Goal: Task Accomplishment & Management: Manage account settings

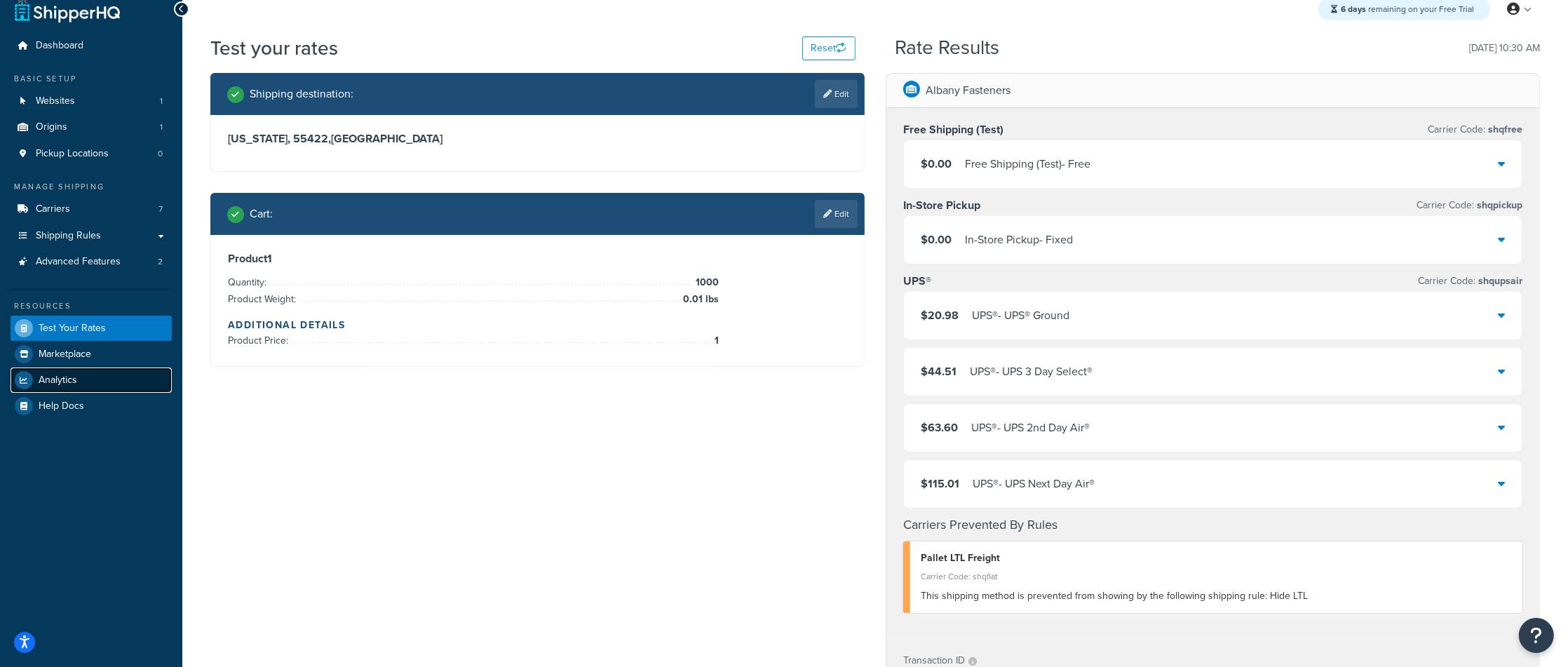
click at [70, 379] on span "Analytics" at bounding box center [57, 380] width 38 height 12
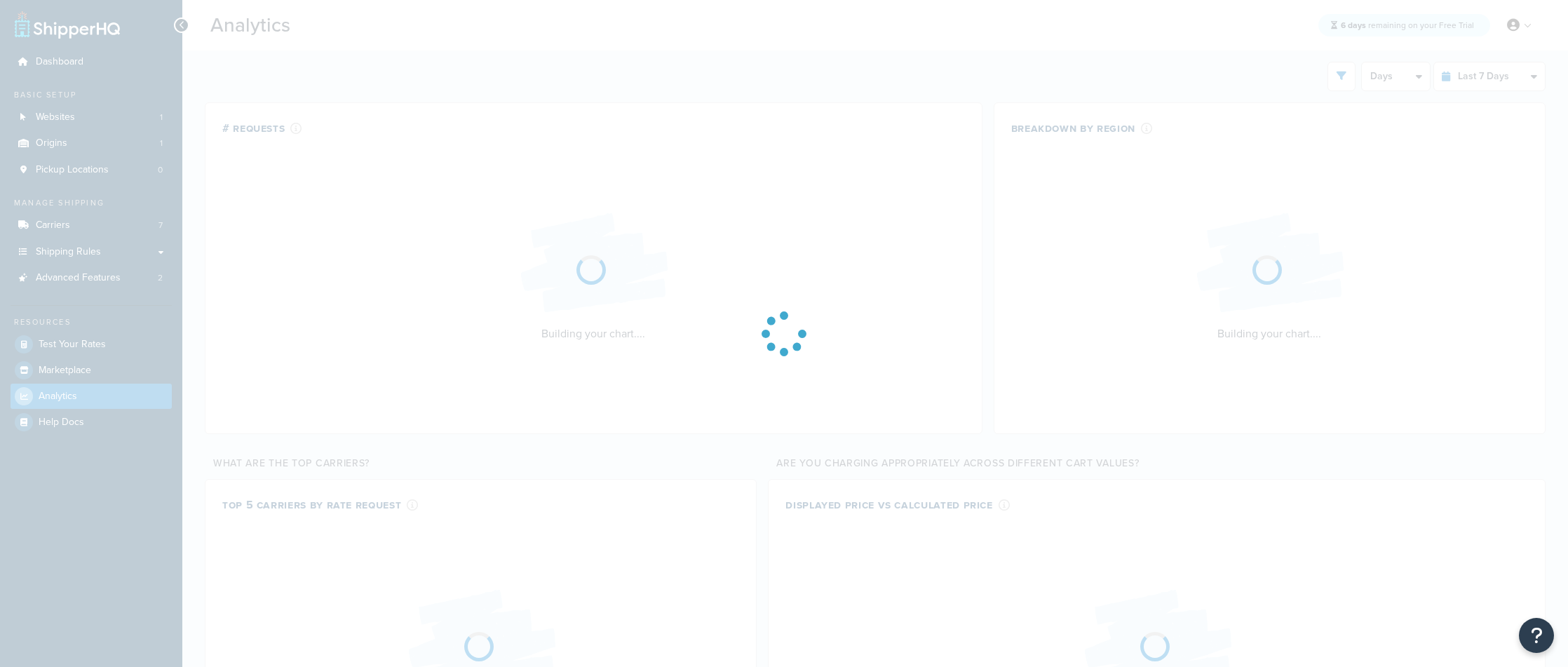
select select "last_7_days"
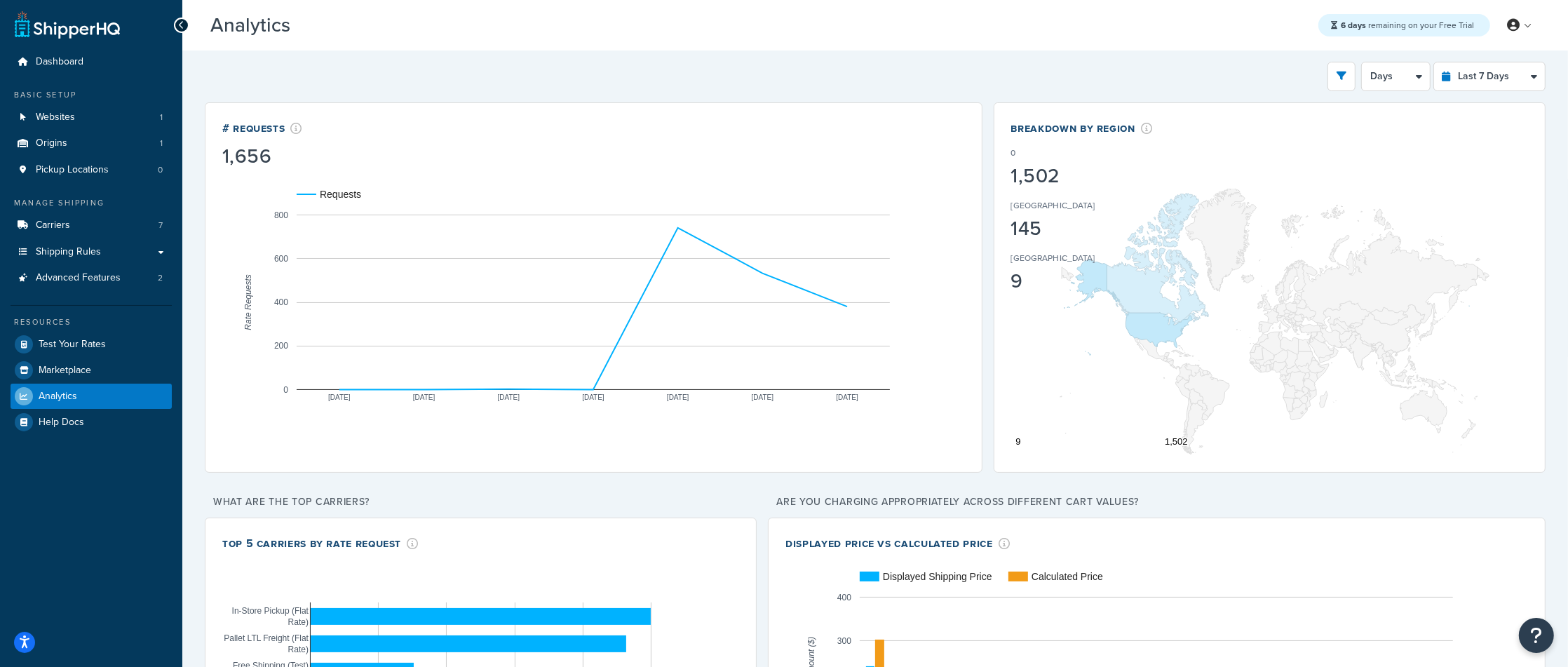
click at [694, 283] on rect "A chart." at bounding box center [594, 302] width 594 height 175
click at [689, 227] on rect "A chart." at bounding box center [594, 302] width 594 height 175
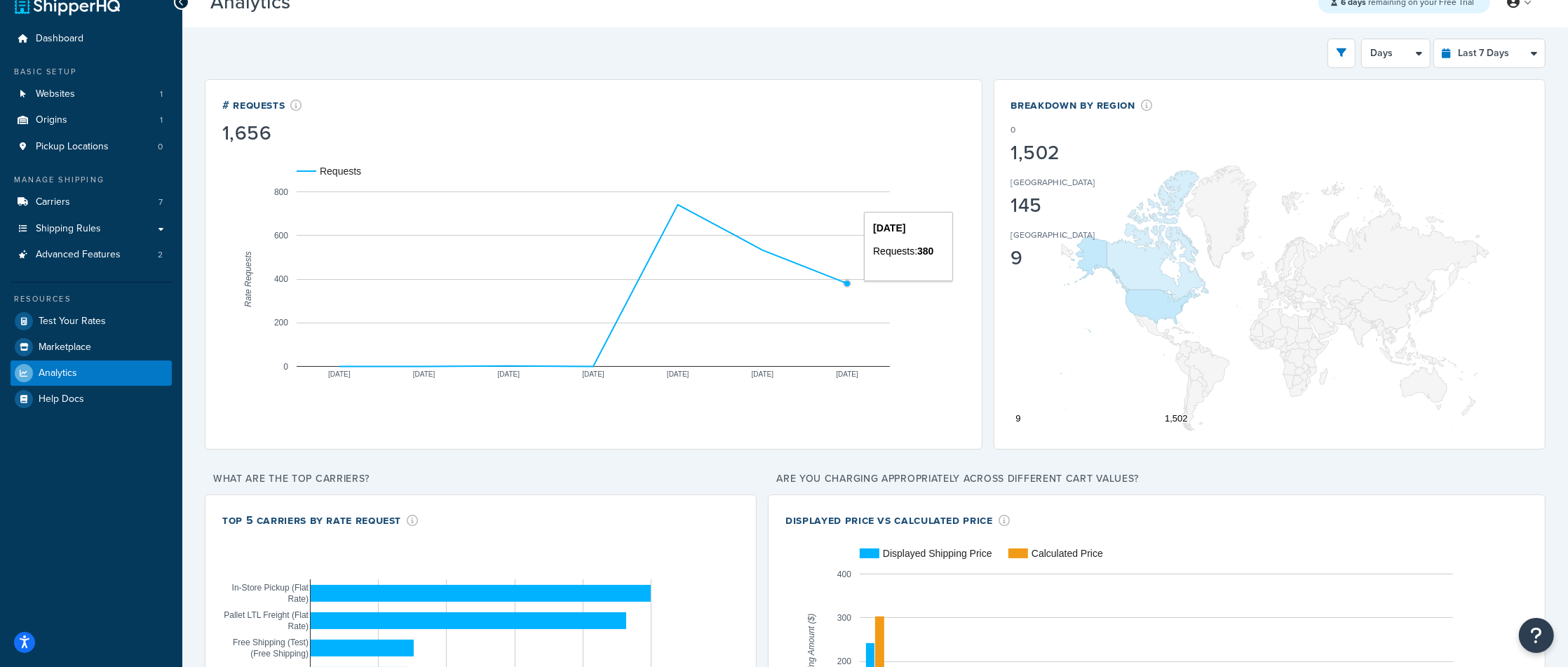
scroll to position [197, 0]
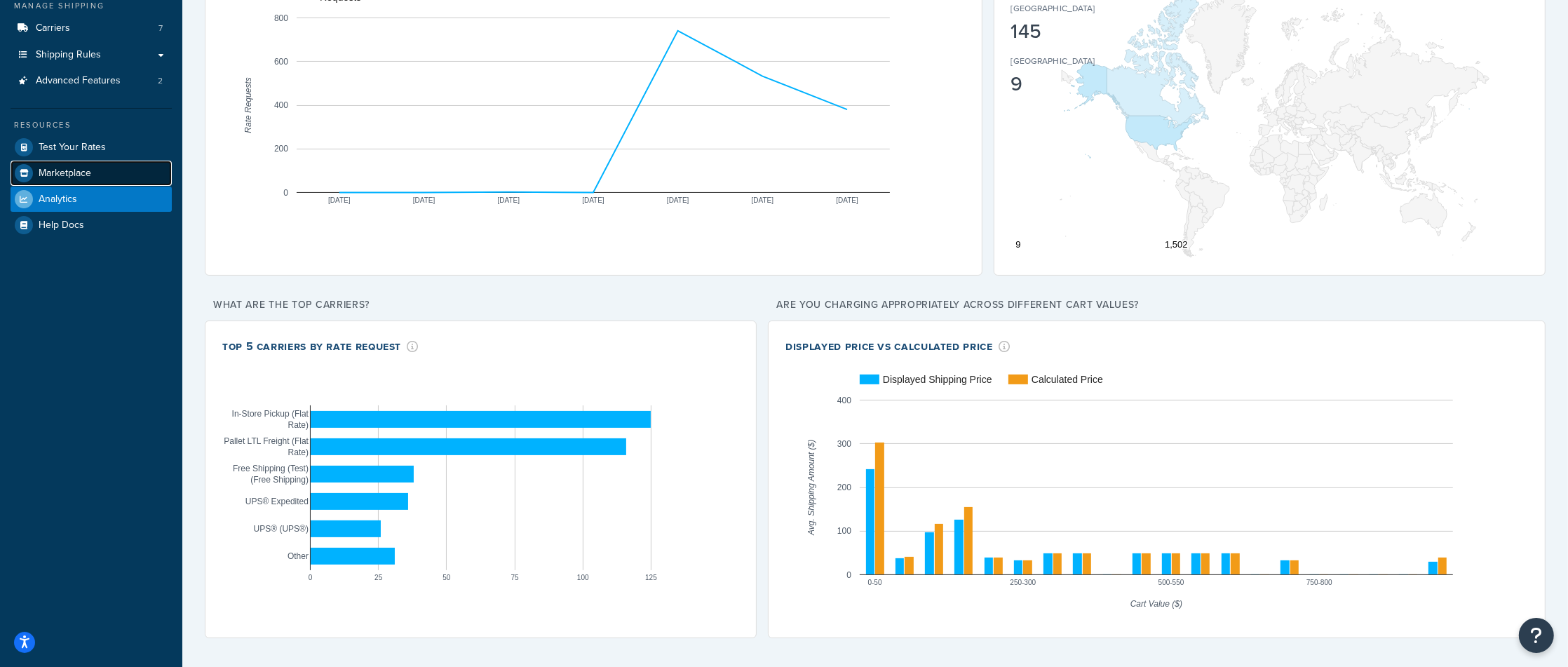
click at [77, 177] on span "Marketplace" at bounding box center [64, 174] width 52 height 12
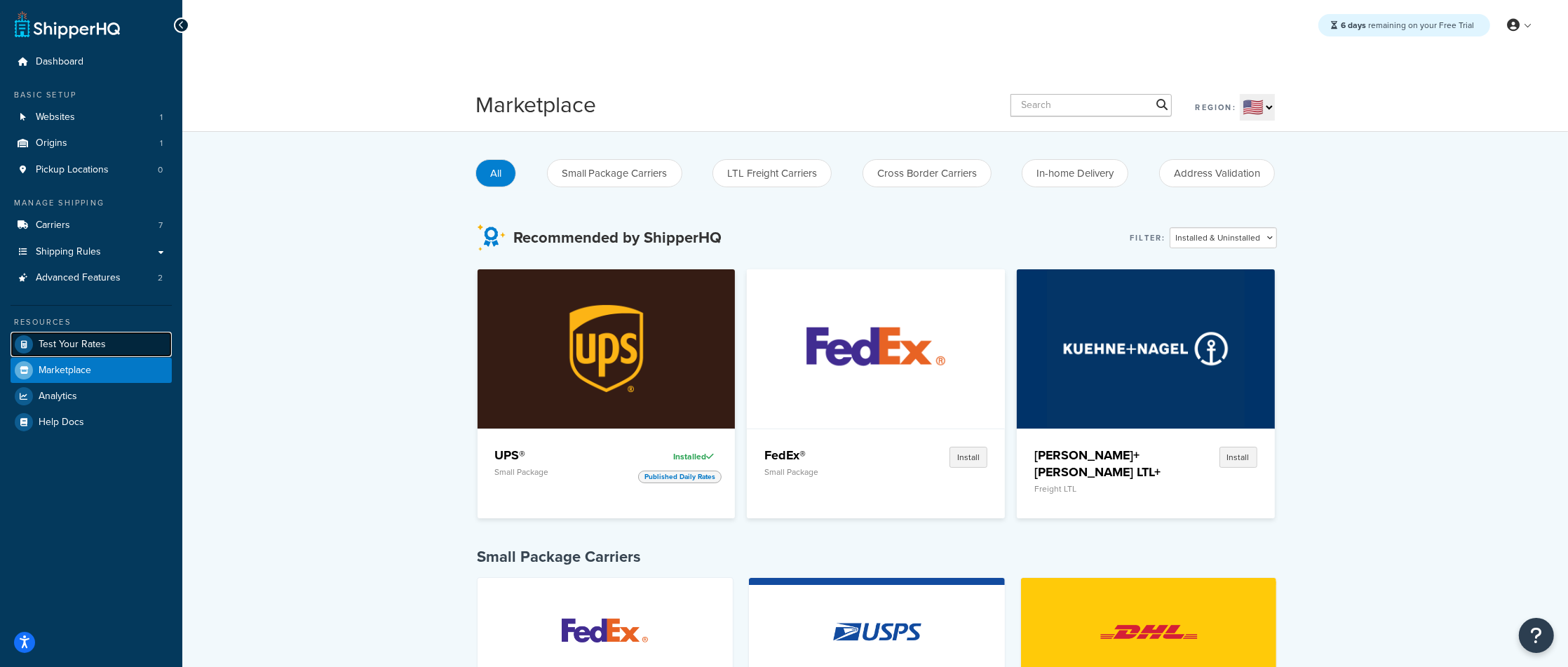
click at [79, 340] on span "Test Your Rates" at bounding box center [71, 345] width 67 height 12
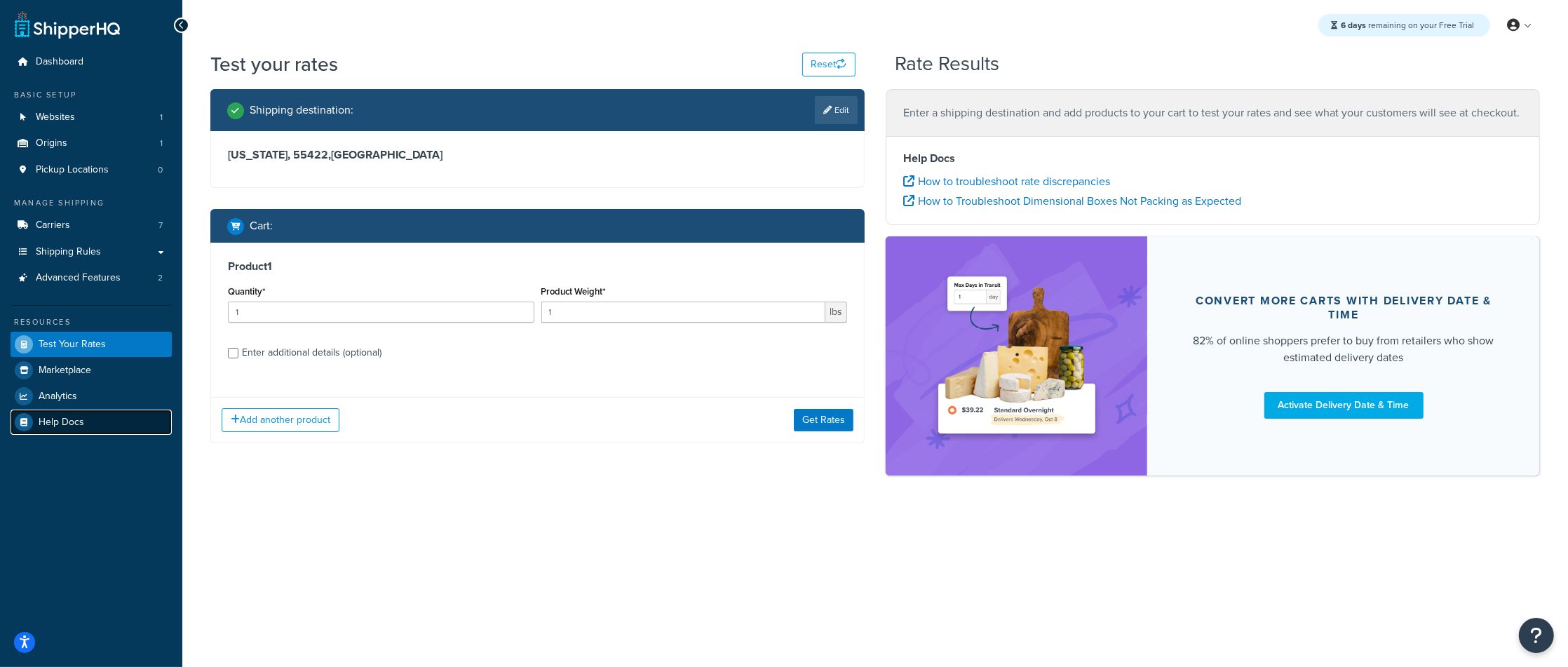
click at [66, 417] on span "Help Docs" at bounding box center [61, 423] width 46 height 12
click at [97, 149] on link "Origins 1" at bounding box center [91, 143] width 161 height 26
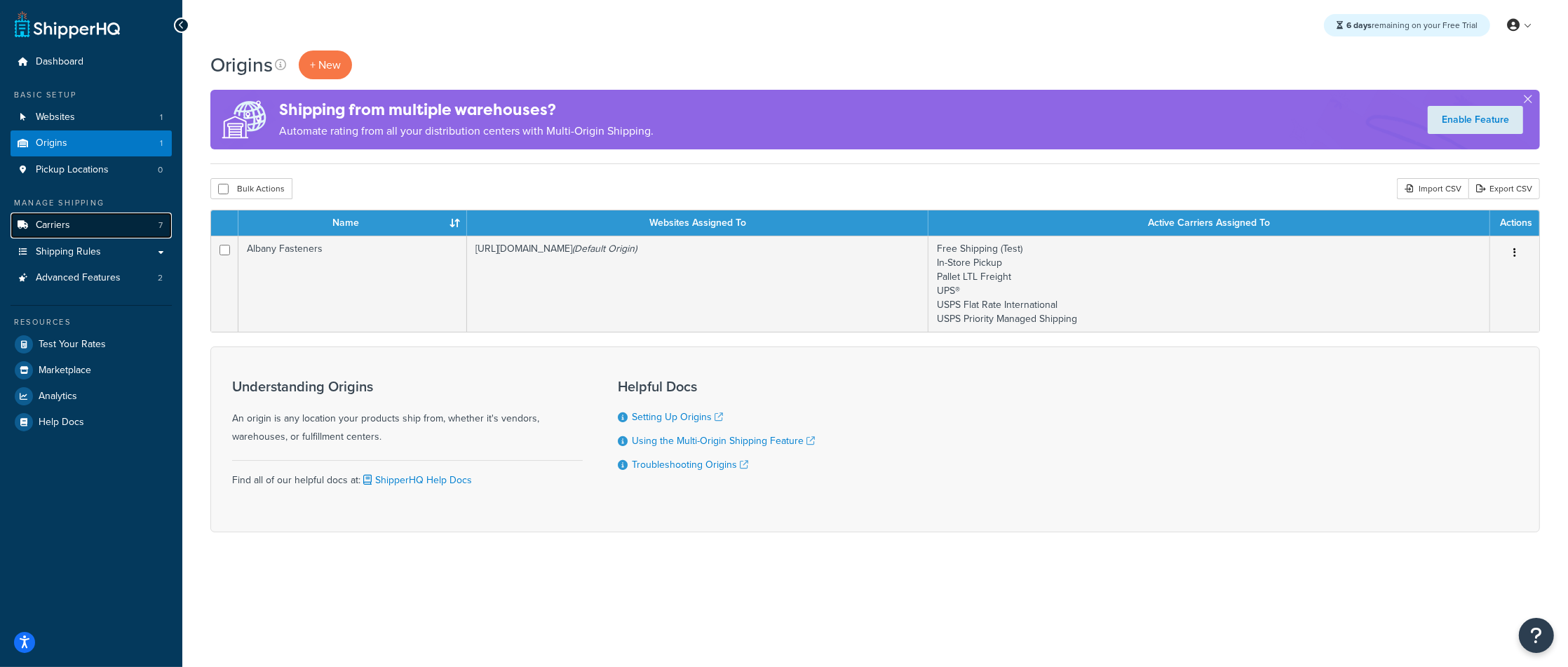
click at [119, 222] on link "Carriers 7" at bounding box center [91, 225] width 161 height 26
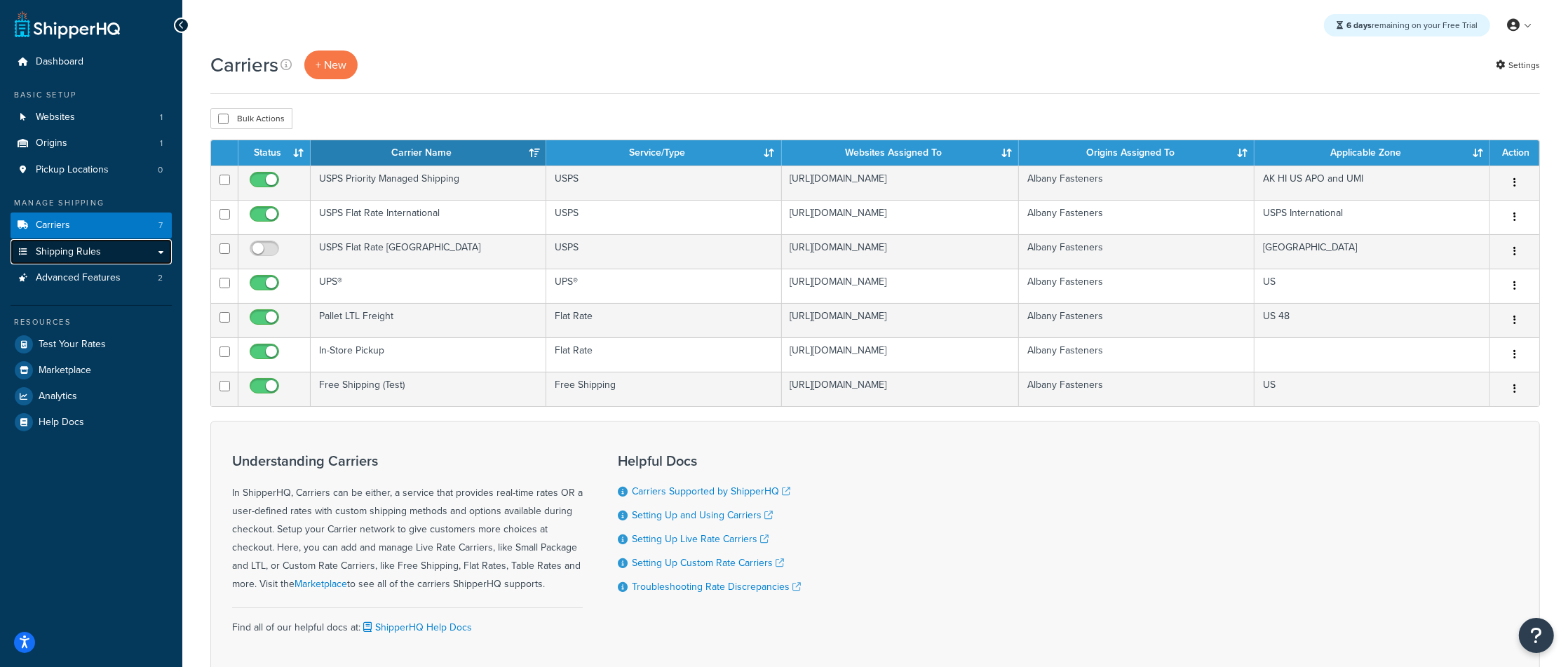
click at [108, 250] on link "Shipping Rules" at bounding box center [91, 252] width 161 height 26
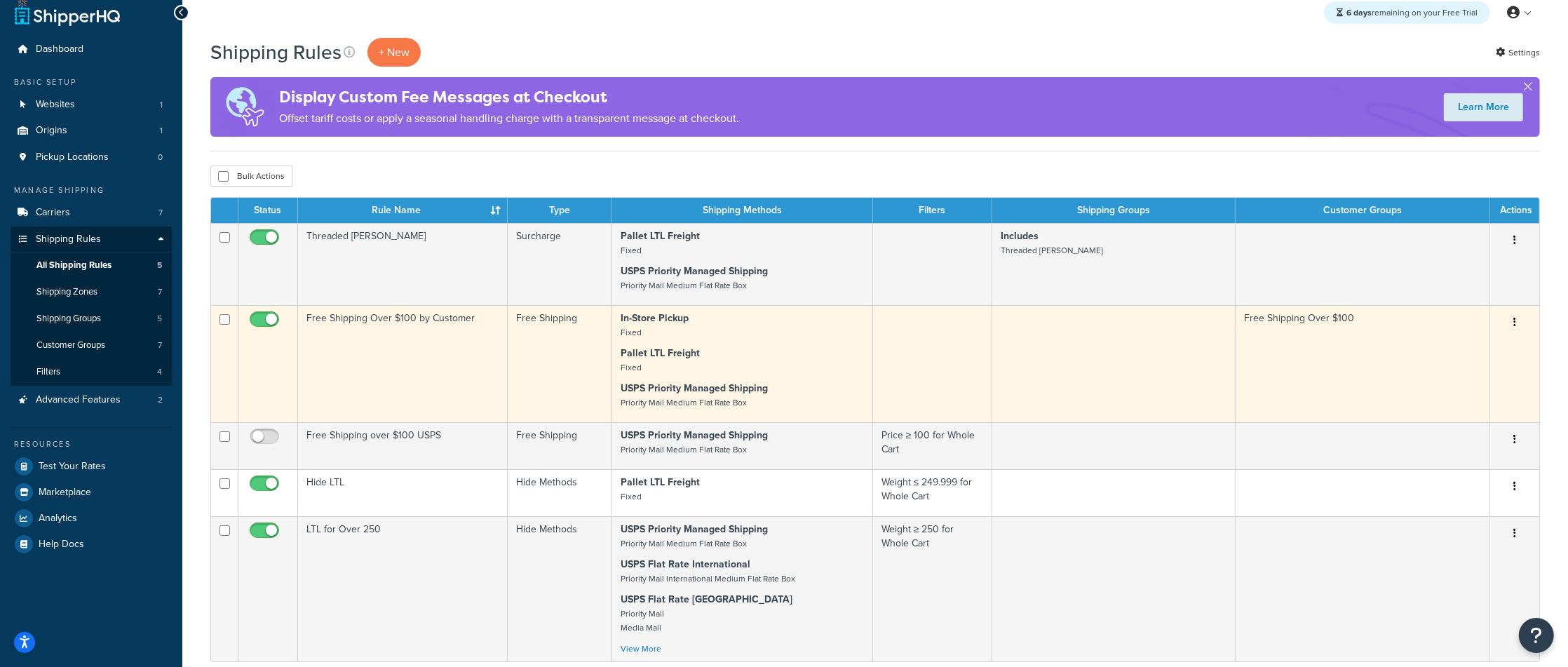
scroll to position [12, 0]
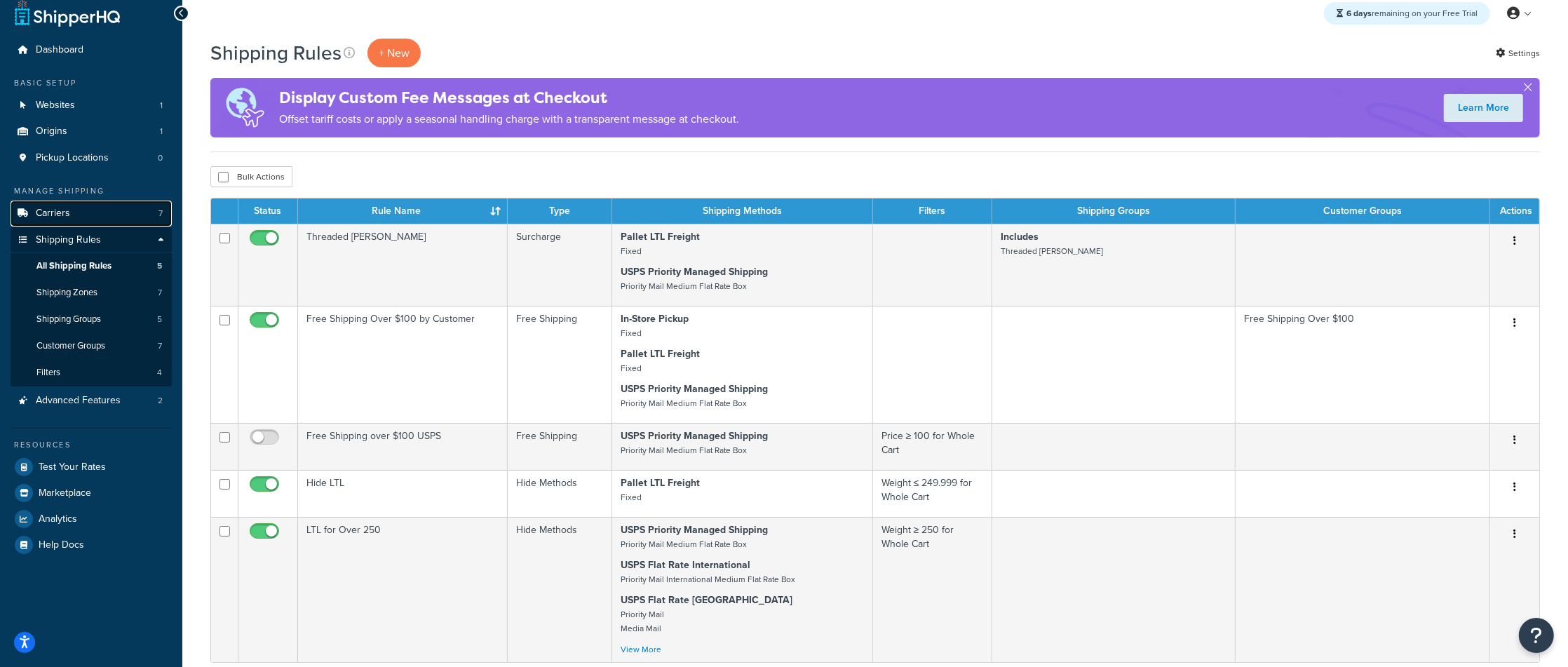
click at [95, 214] on link "Carriers 7" at bounding box center [91, 213] width 161 height 26
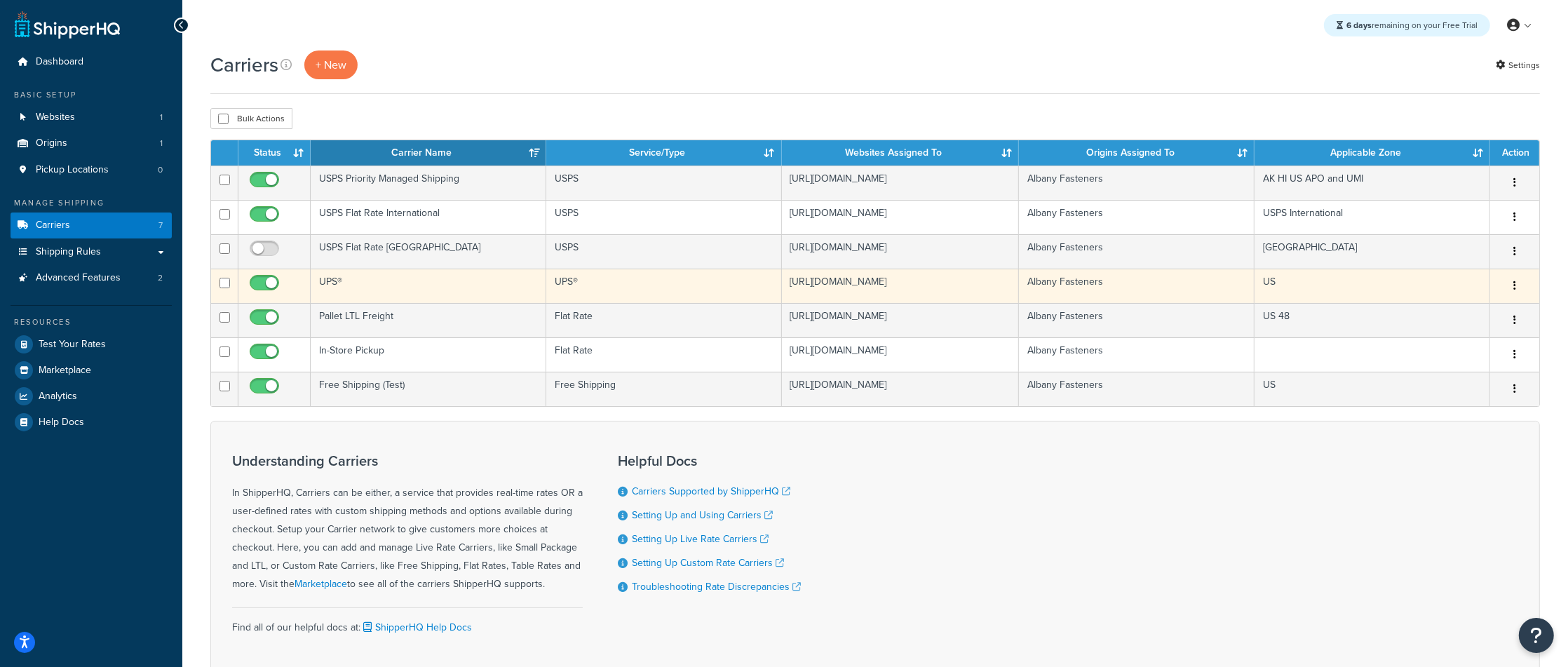
click at [328, 285] on td "UPS®" at bounding box center [429, 286] width 236 height 35
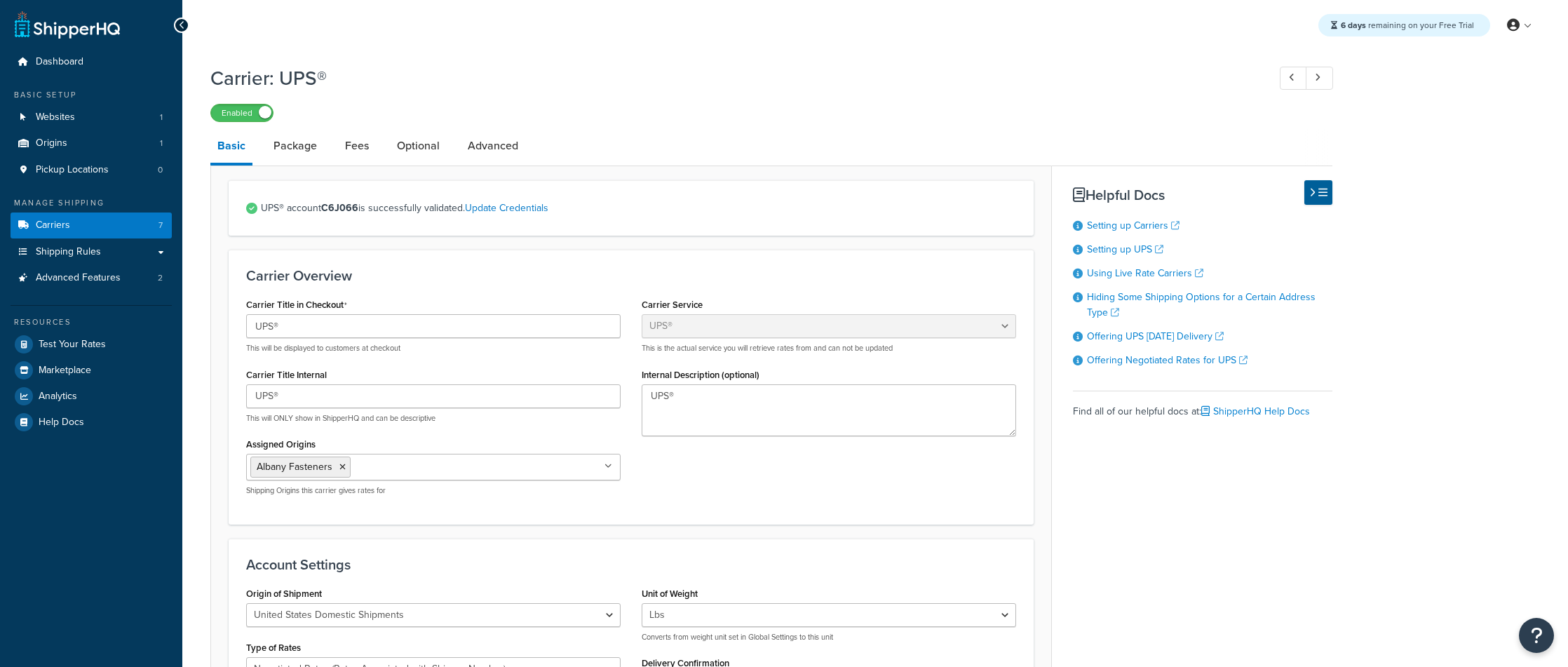
select select "ups"
click at [495, 152] on link "Advanced" at bounding box center [493, 146] width 65 height 34
select select "false"
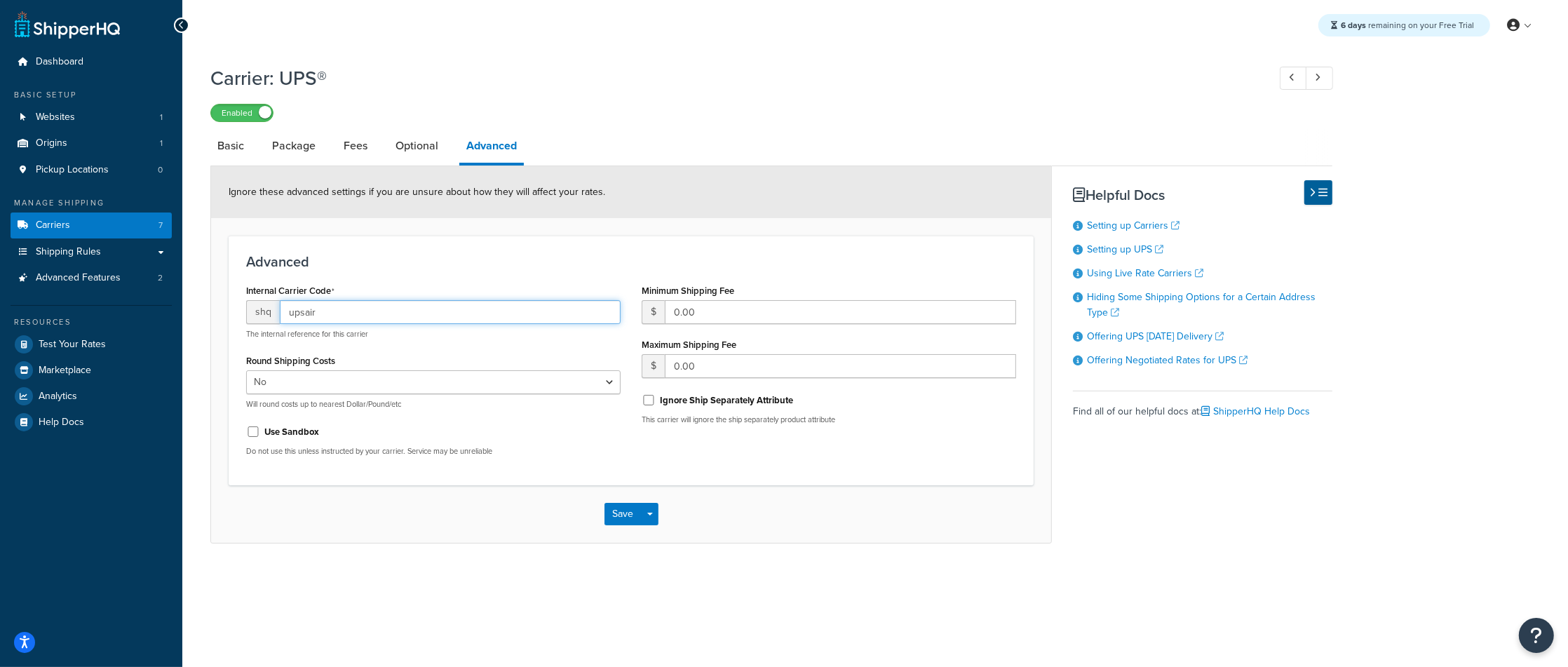
click at [302, 315] on input "upsair" at bounding box center [450, 312] width 341 height 24
click at [418, 149] on link "Optional" at bounding box center [417, 146] width 57 height 34
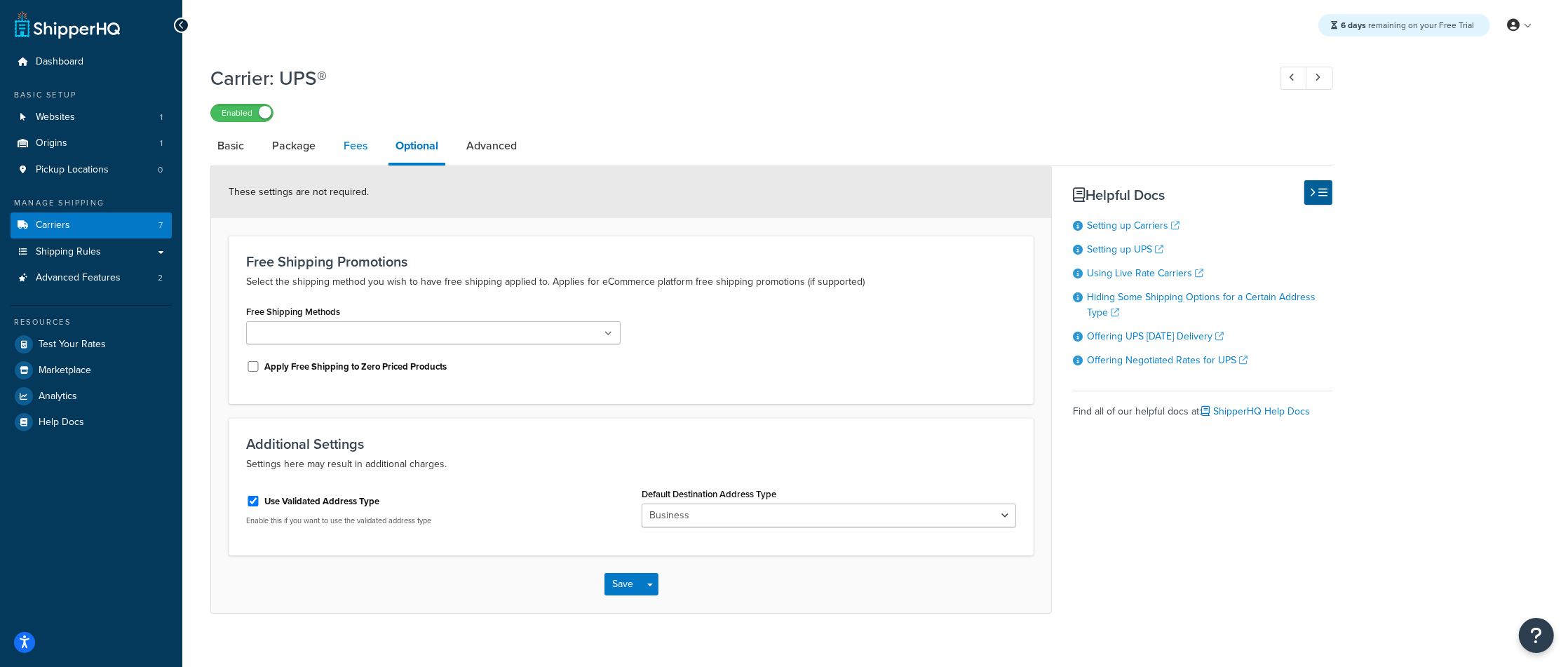
click at [356, 152] on link "Fees" at bounding box center [355, 146] width 38 height 34
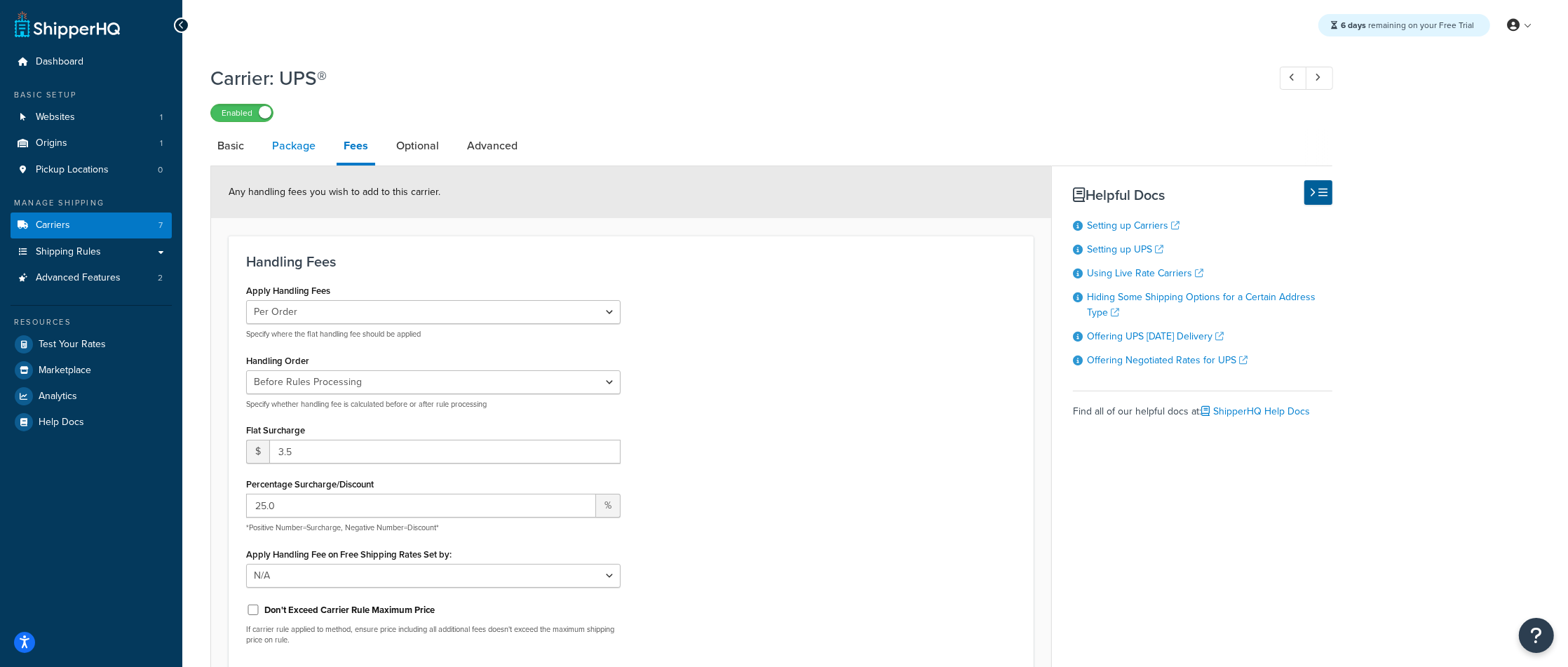
click at [308, 152] on link "Package" at bounding box center [294, 146] width 57 height 34
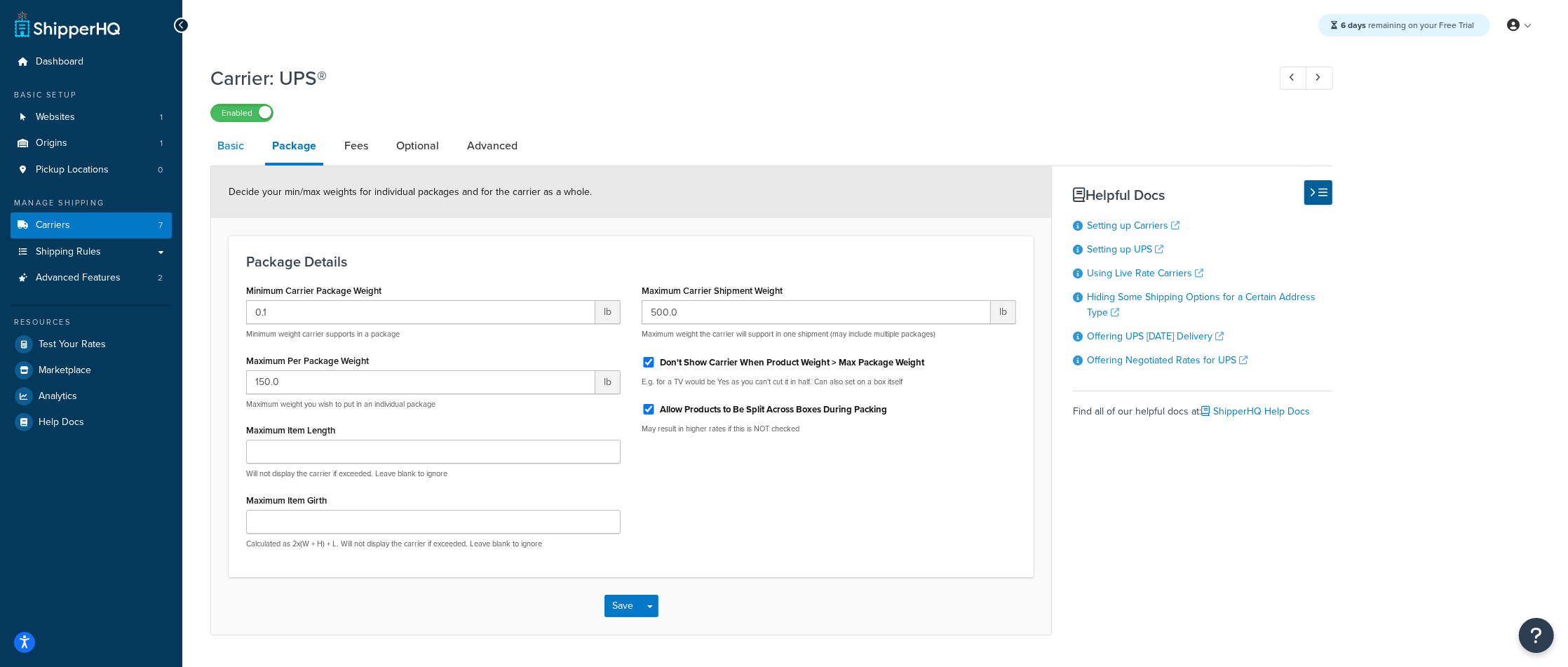
click at [249, 150] on link "Basic" at bounding box center [231, 146] width 41 height 34
select select "ups"
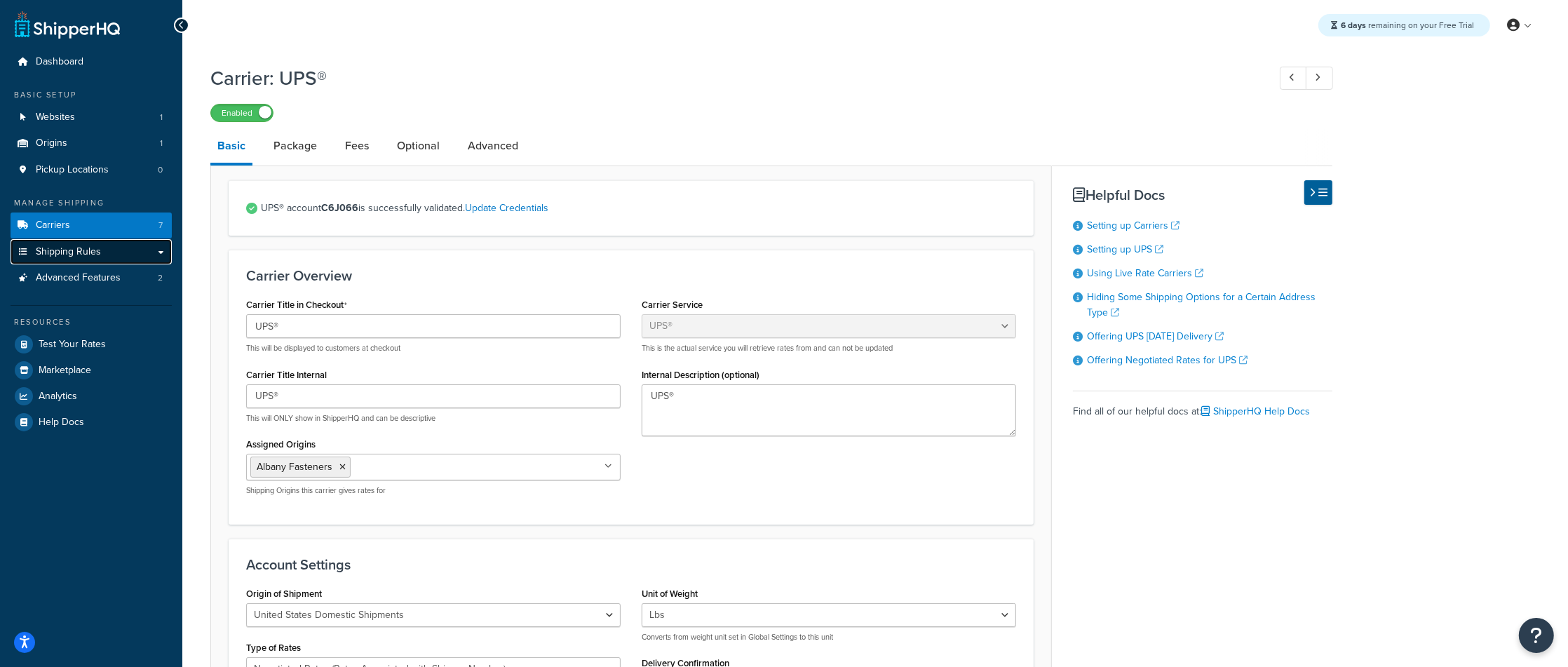
click at [63, 256] on span "Shipping Rules" at bounding box center [68, 252] width 66 height 12
